Goal: Information Seeking & Learning: Find specific fact

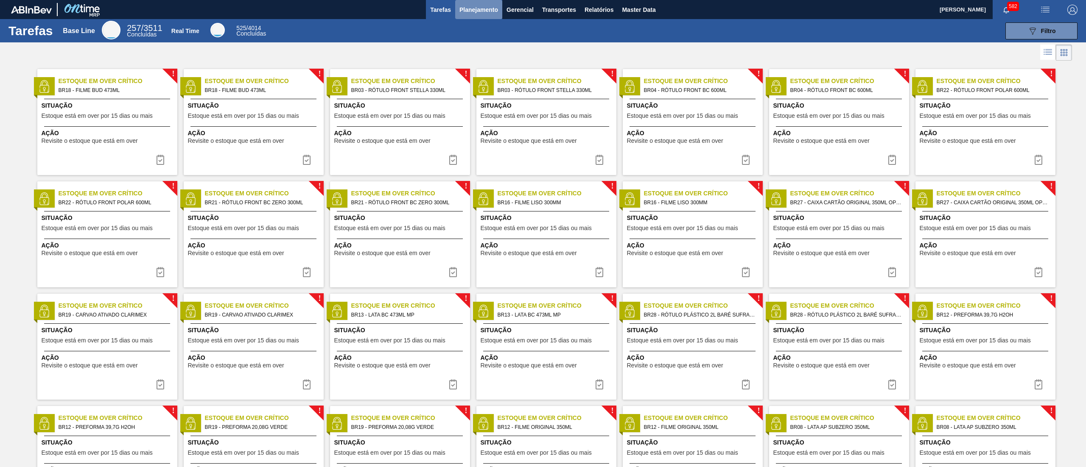
click at [483, 14] on span "Planejamento" at bounding box center [478, 10] width 39 height 10
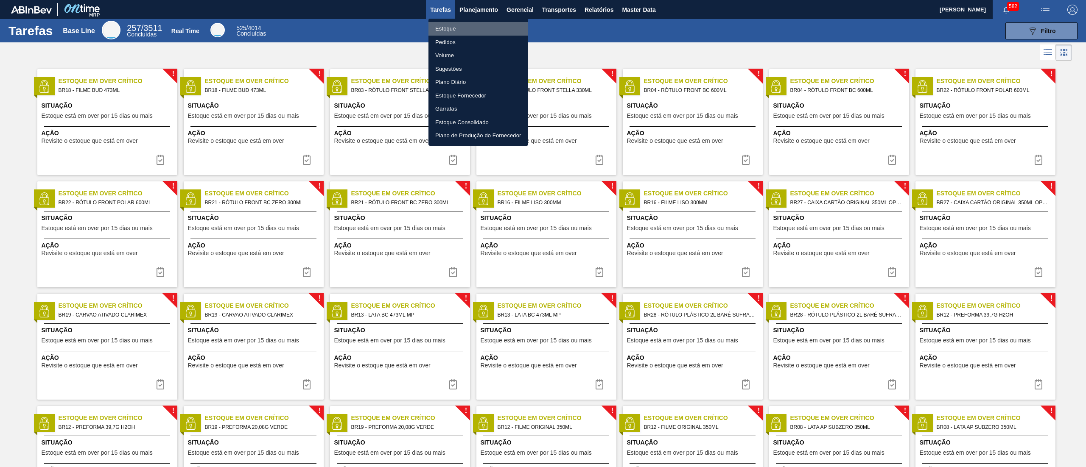
click at [486, 29] on li "Estoque" at bounding box center [478, 29] width 100 height 14
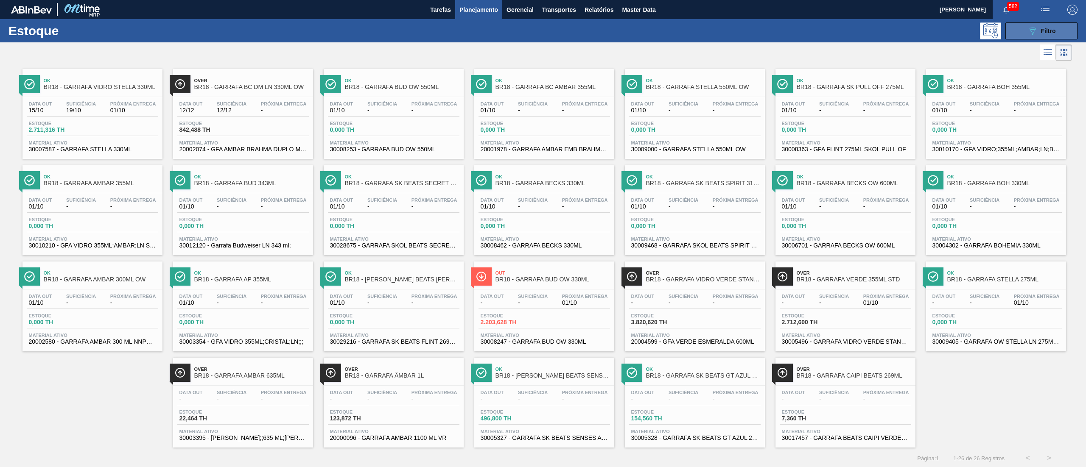
click at [1027, 28] on icon "089F7B8B-B2A5-4AFE-B5C0-19BA573D28AC" at bounding box center [1032, 31] width 10 height 10
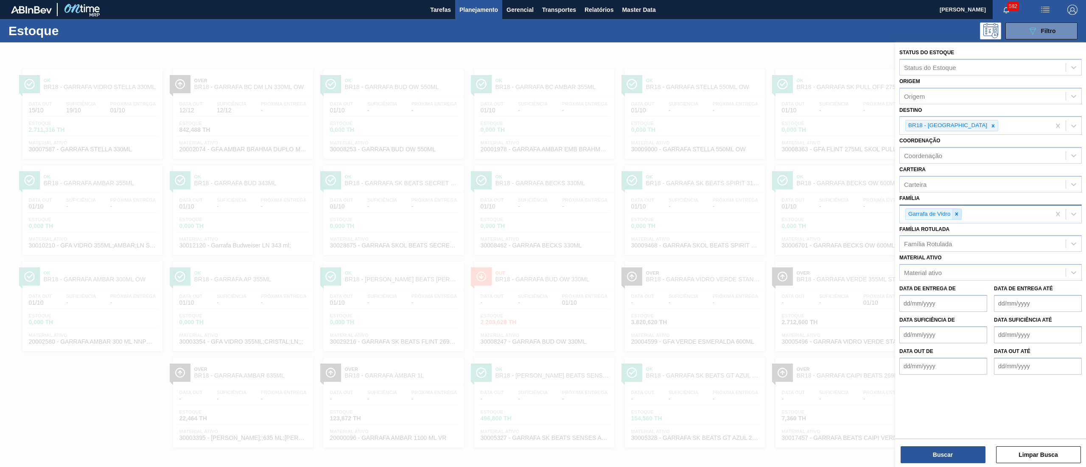
click at [954, 215] on icon at bounding box center [956, 214] width 6 height 6
click at [947, 241] on div "Família Rotulada" at bounding box center [928, 241] width 48 height 7
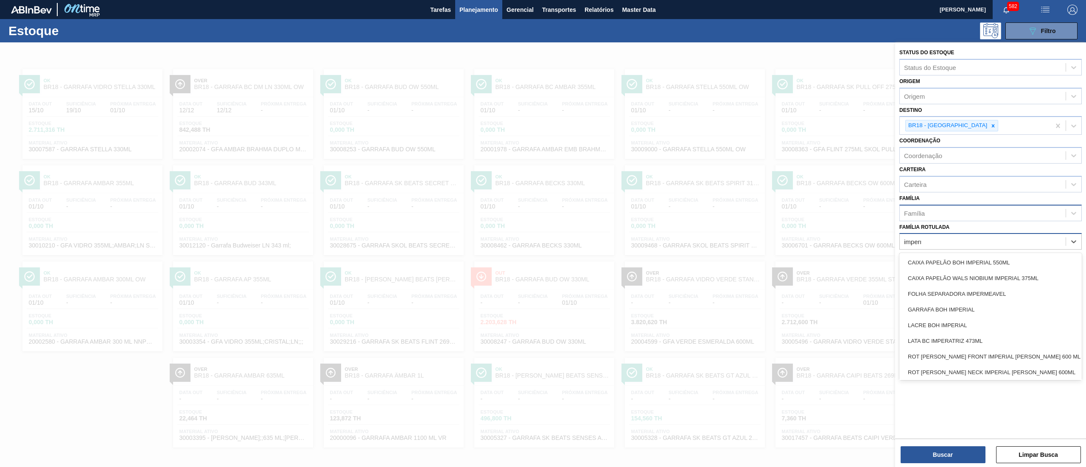
type Rotulada "imperme"
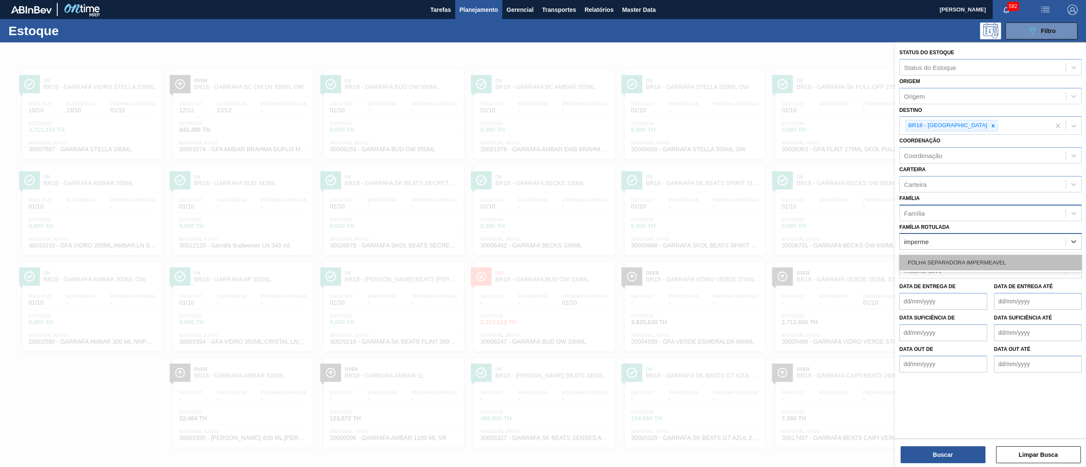
click at [942, 269] on div "FOLHA SEPARADORA IMPERMEAVEL" at bounding box center [990, 263] width 182 height 16
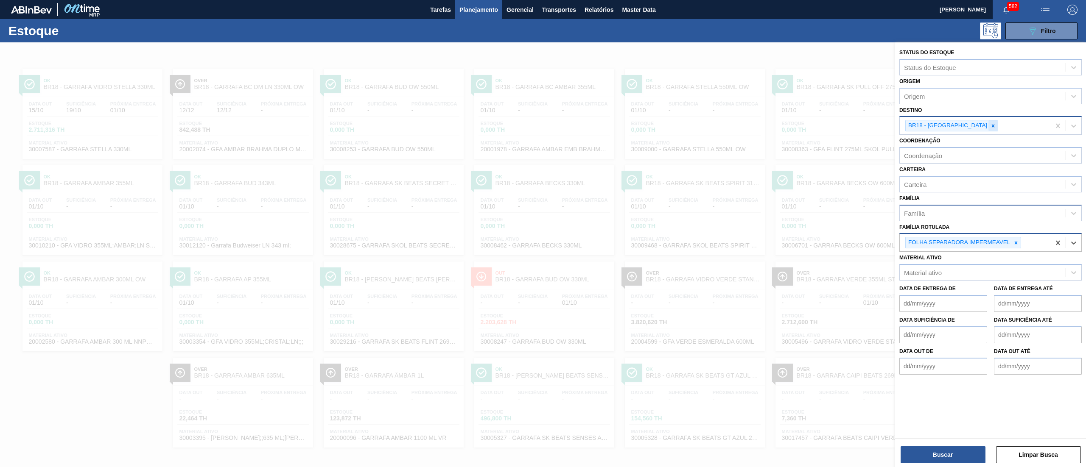
click at [988, 126] on div at bounding box center [992, 125] width 9 height 11
click at [935, 447] on button "Buscar" at bounding box center [942, 454] width 85 height 17
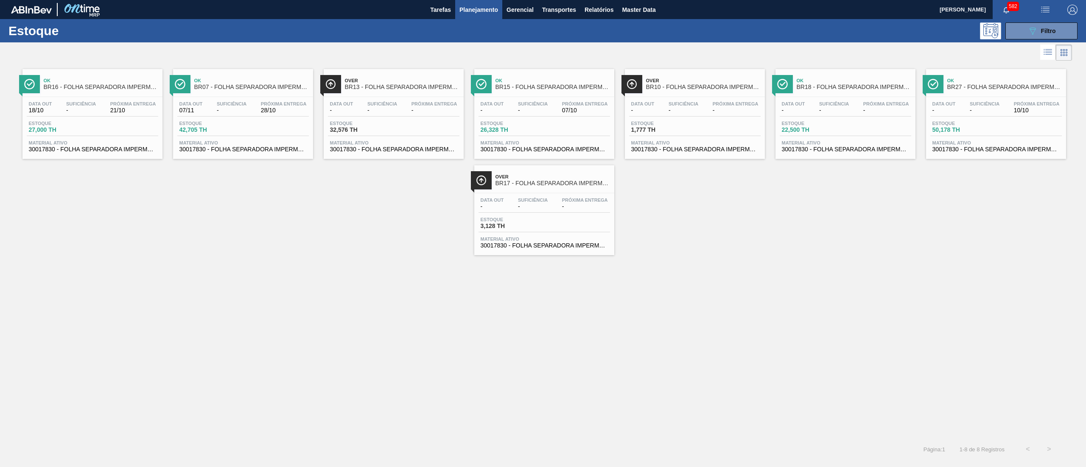
click at [848, 152] on span "30017830 - FOLHA SEPARADORA IMPERMEAVEL" at bounding box center [844, 149] width 127 height 6
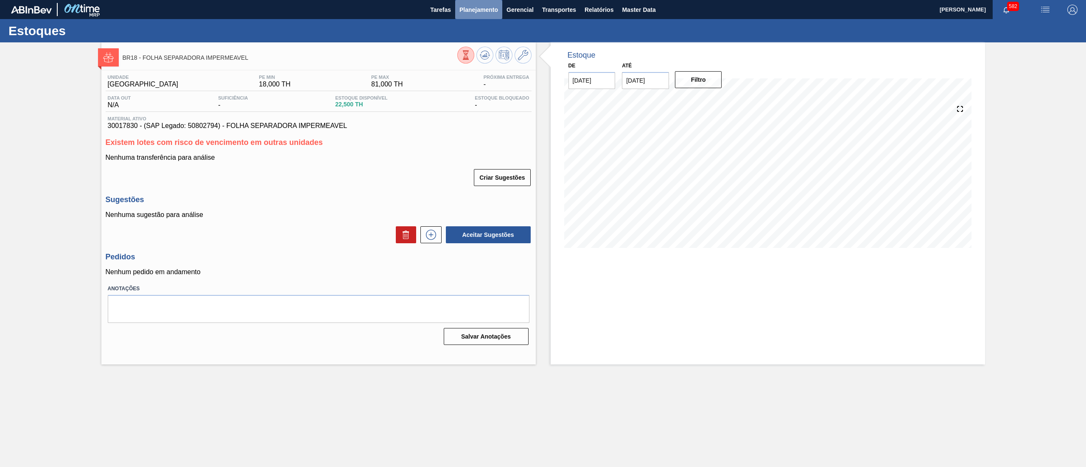
click at [482, 13] on span "Planejamento" at bounding box center [478, 10] width 39 height 10
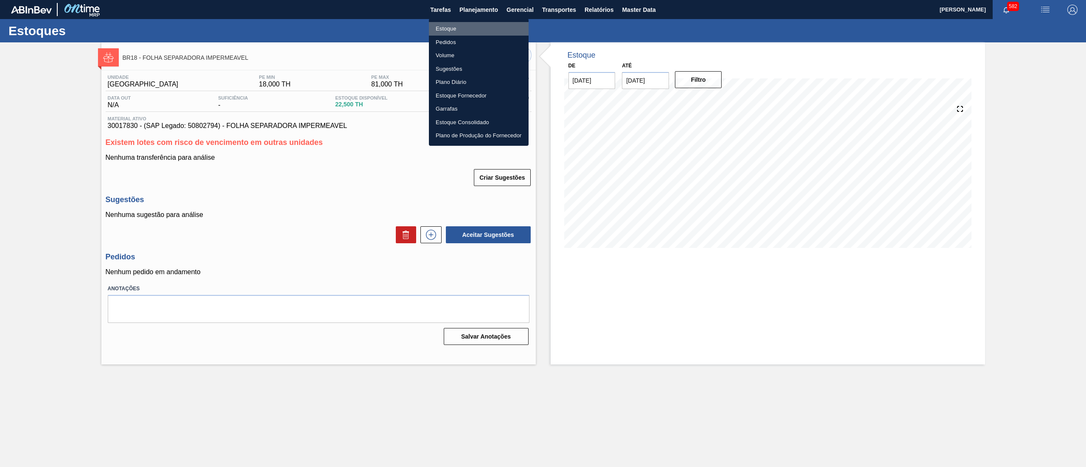
click at [467, 27] on li "Estoque" at bounding box center [479, 29] width 100 height 14
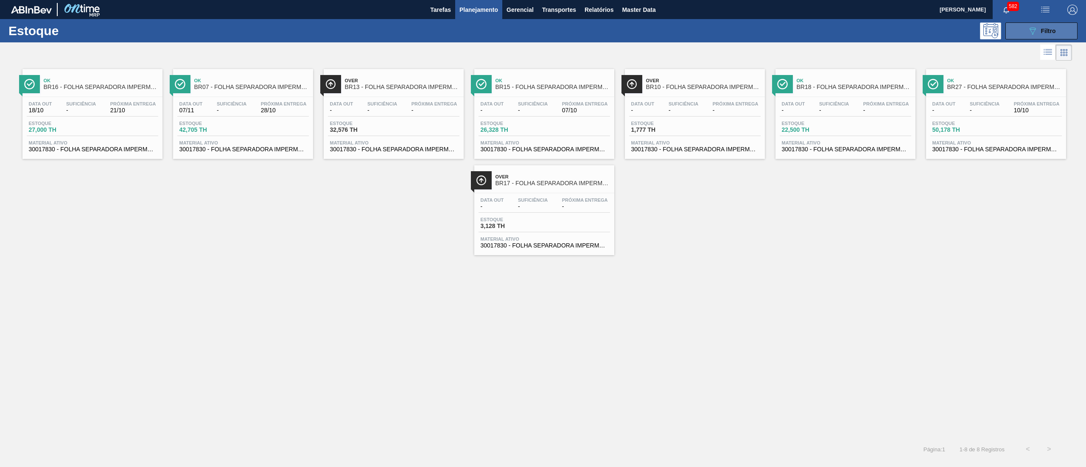
click at [1040, 27] on div "089F7B8B-B2A5-4AFE-B5C0-19BA573D28AC Filtro" at bounding box center [1041, 31] width 28 height 10
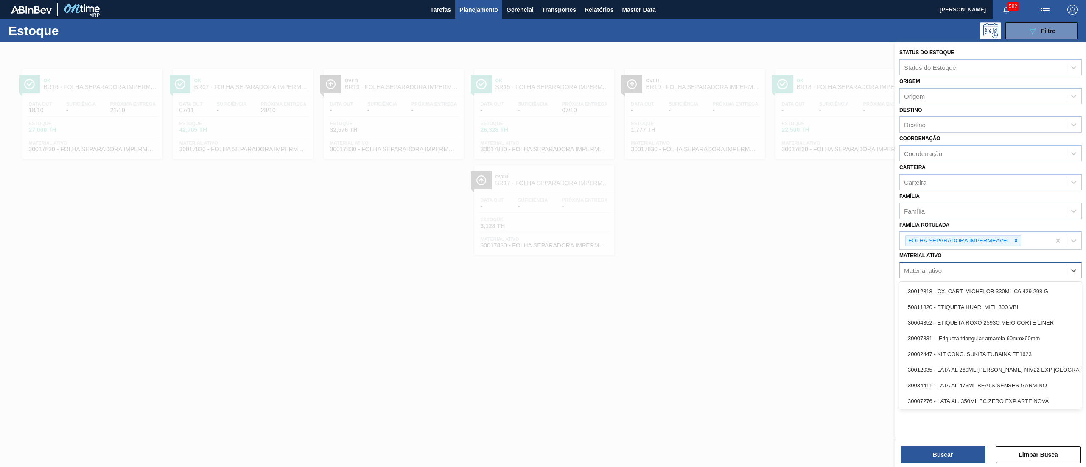
click at [959, 268] on div "Material ativo" at bounding box center [982, 271] width 166 height 12
paste ativo "30003371"
type ativo "30003371"
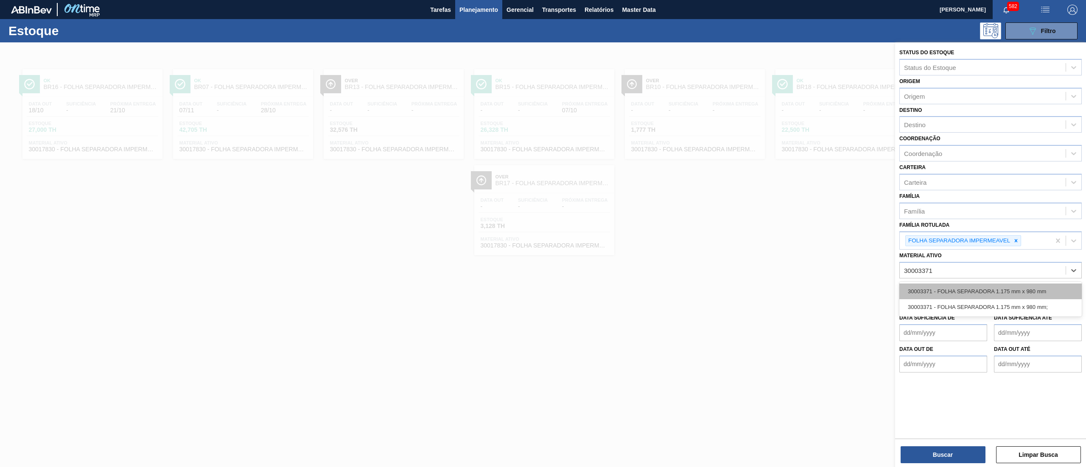
click at [976, 285] on div "30003371 - FOLHA SEPARADORA 1.175 mm x 980 mm" at bounding box center [990, 292] width 182 height 16
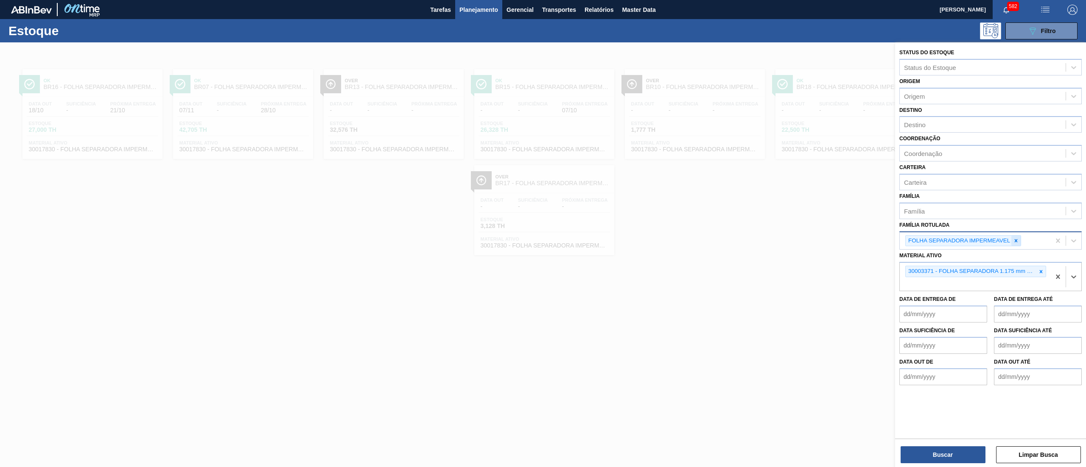
click at [1016, 238] on icon at bounding box center [1016, 241] width 6 height 6
click at [915, 449] on button "Buscar" at bounding box center [942, 454] width 85 height 17
